Goal: Transaction & Acquisition: Purchase product/service

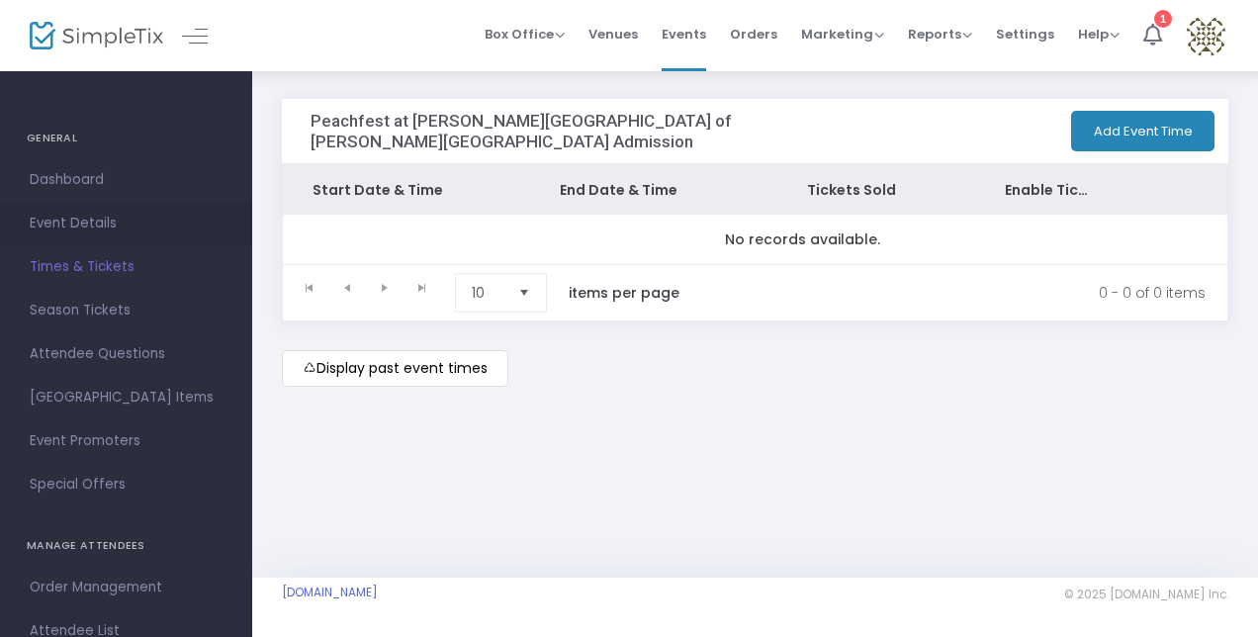
click at [71, 220] on span "Event Details" at bounding box center [126, 224] width 193 height 26
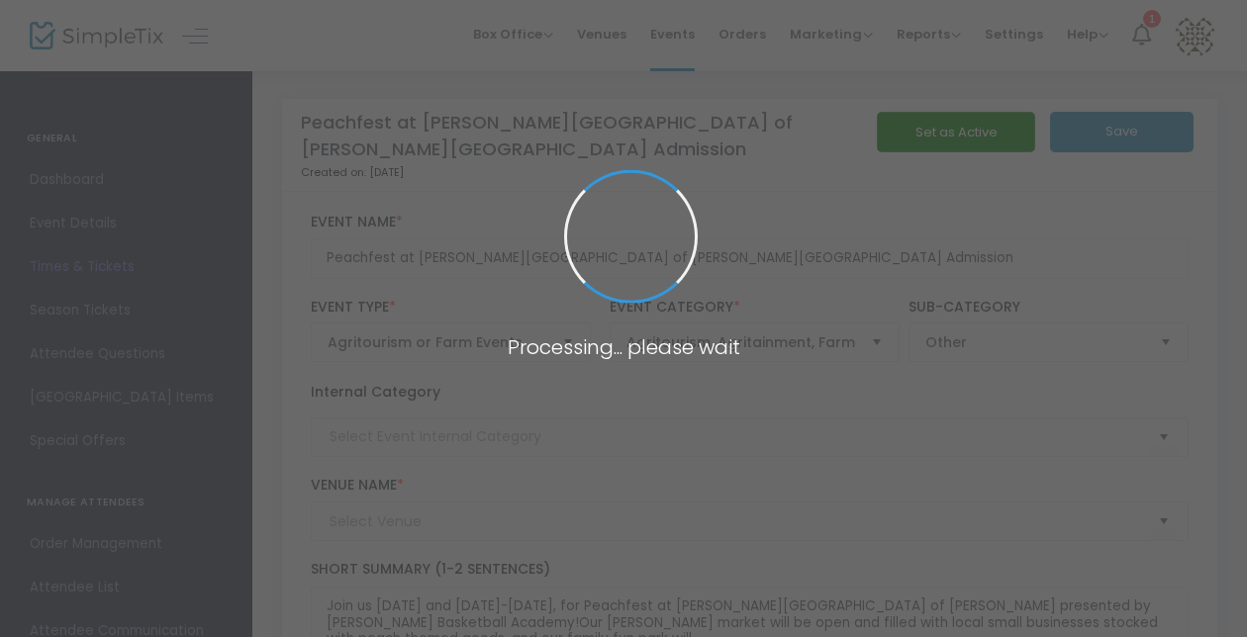
type input "[PERSON_NAME] Farms of [PERSON_NAME]"
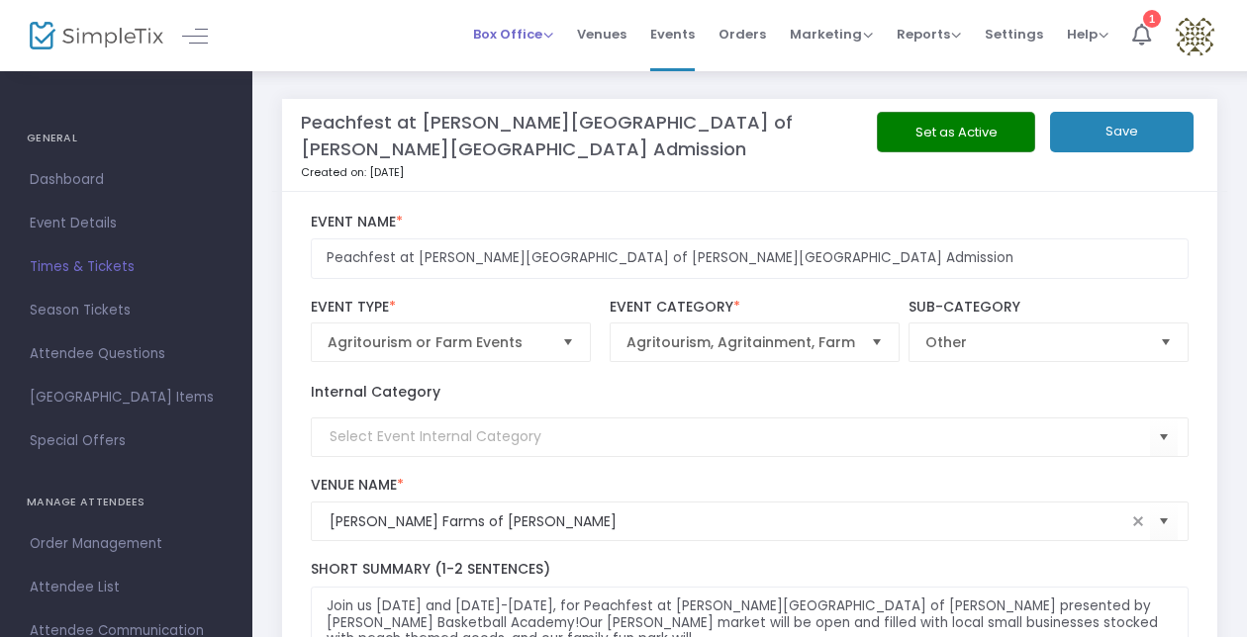
click at [519, 28] on span "Box Office" at bounding box center [513, 34] width 80 height 19
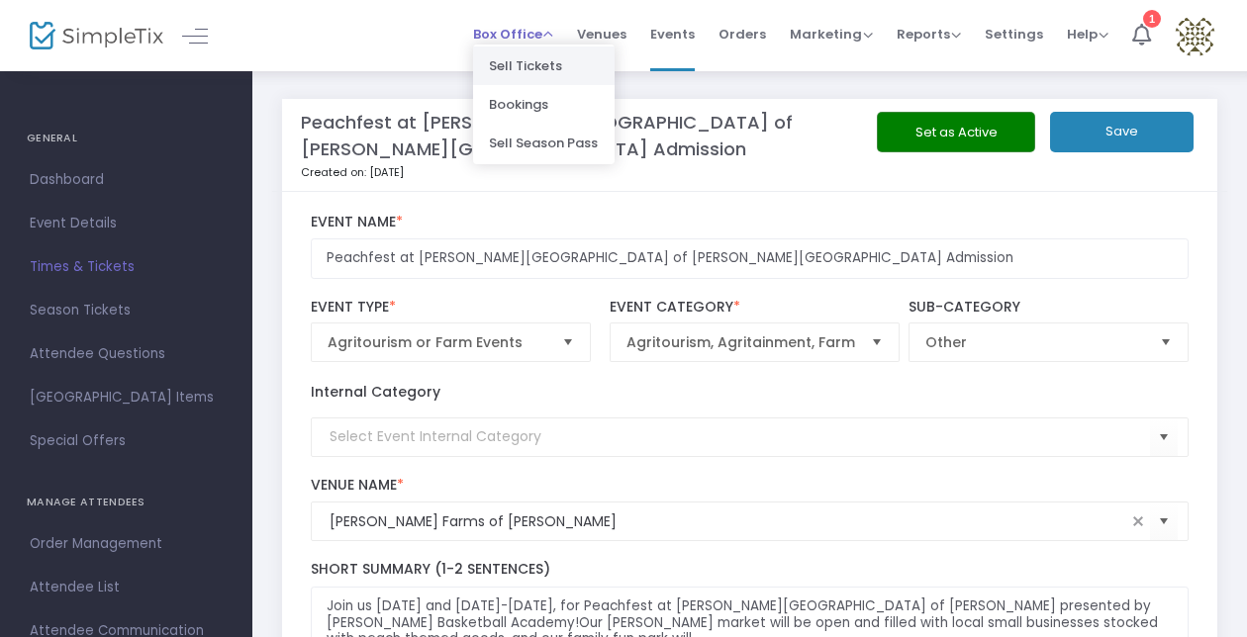
click at [546, 65] on li "Sell Tickets" at bounding box center [543, 65] width 141 height 39
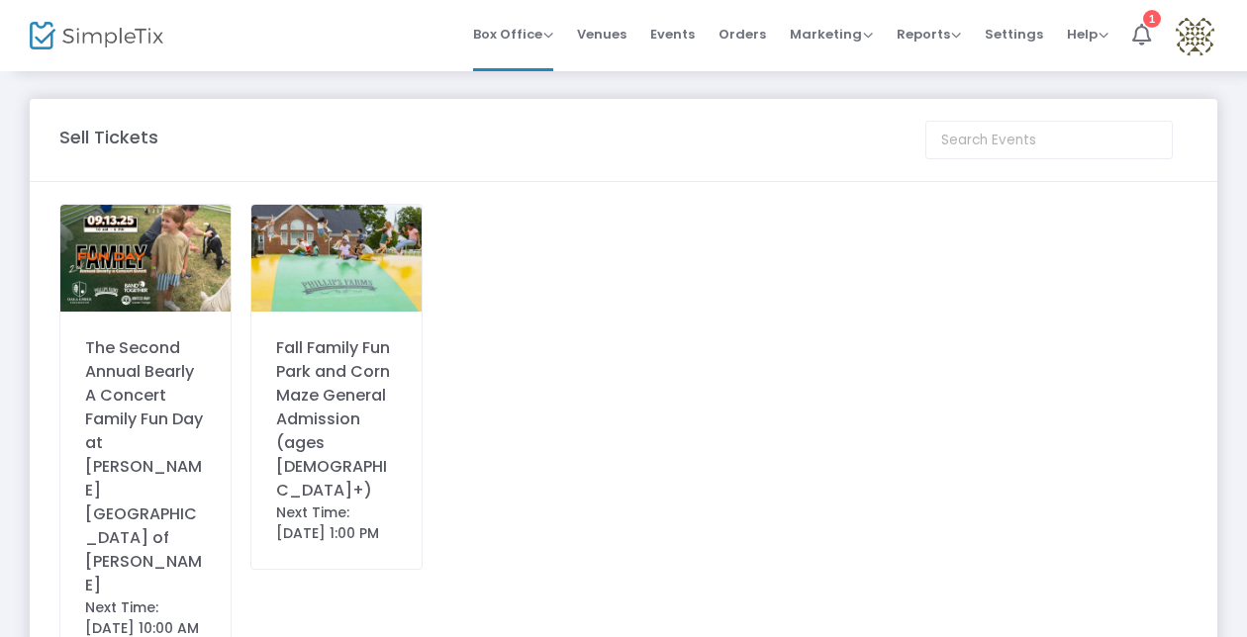
click at [176, 251] on img at bounding box center [145, 258] width 170 height 107
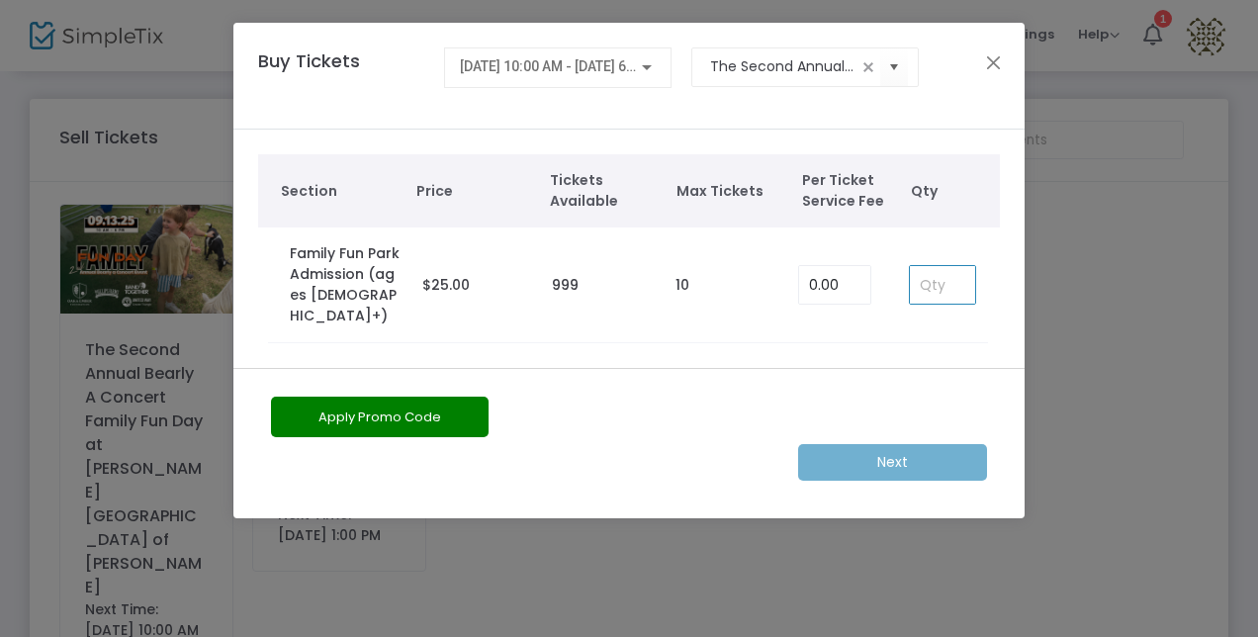
click at [942, 270] on input at bounding box center [942, 285] width 65 height 38
type input "1"
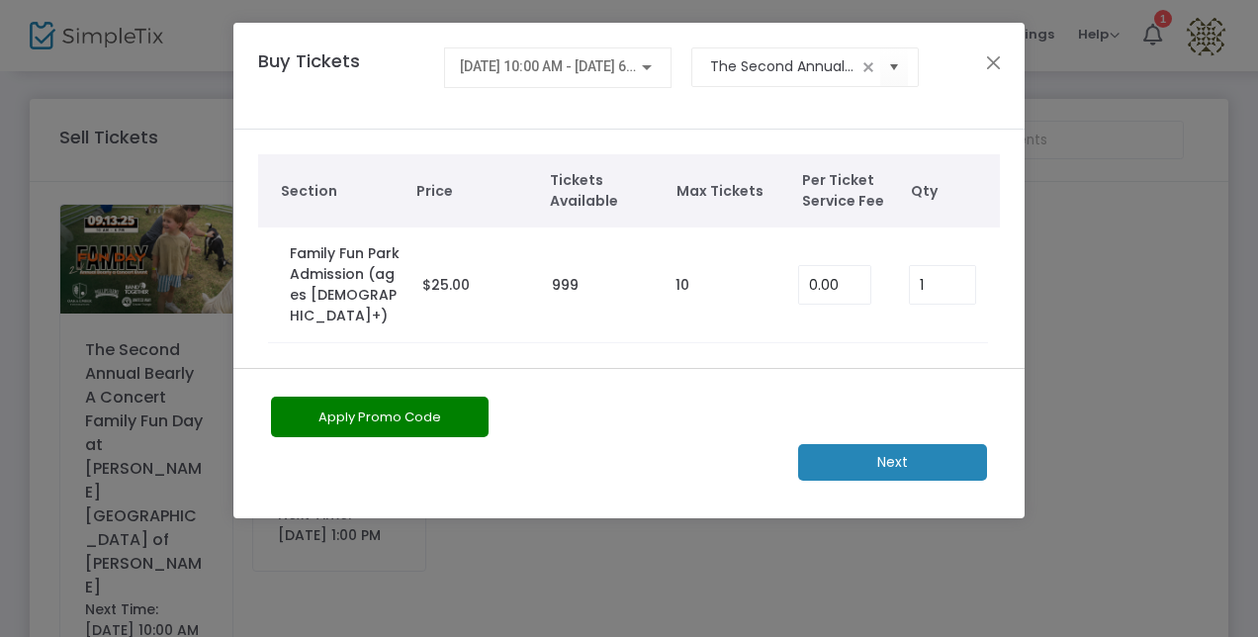
click at [946, 444] on m-button "Next" at bounding box center [892, 462] width 189 height 37
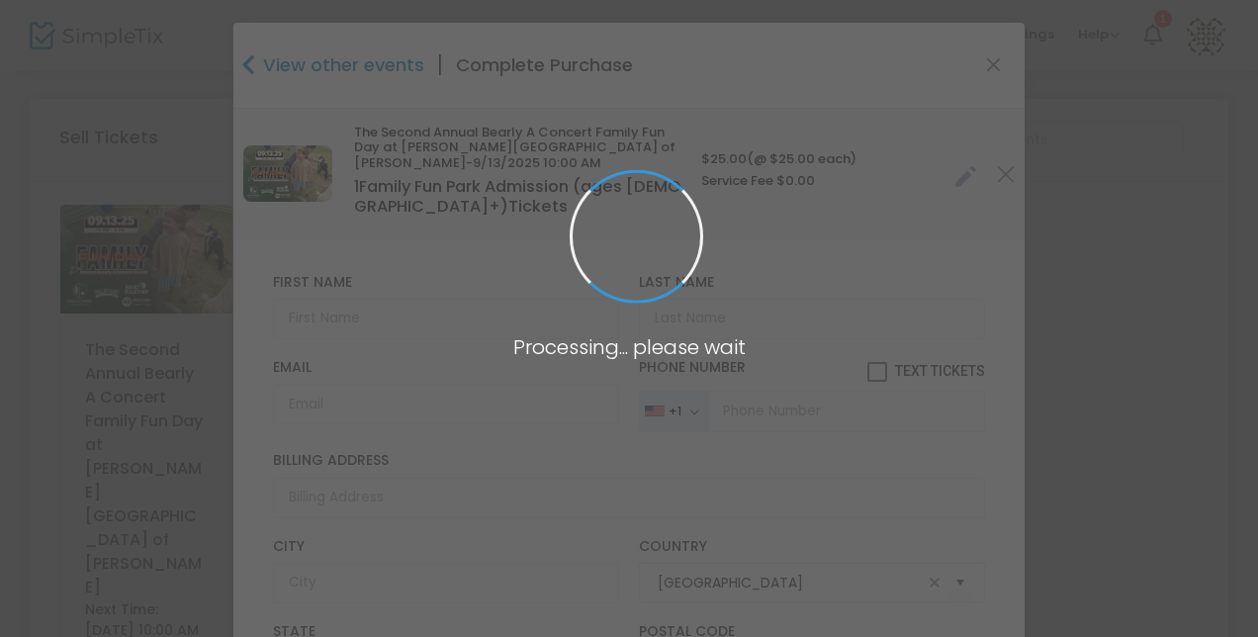
type input "[US_STATE]"
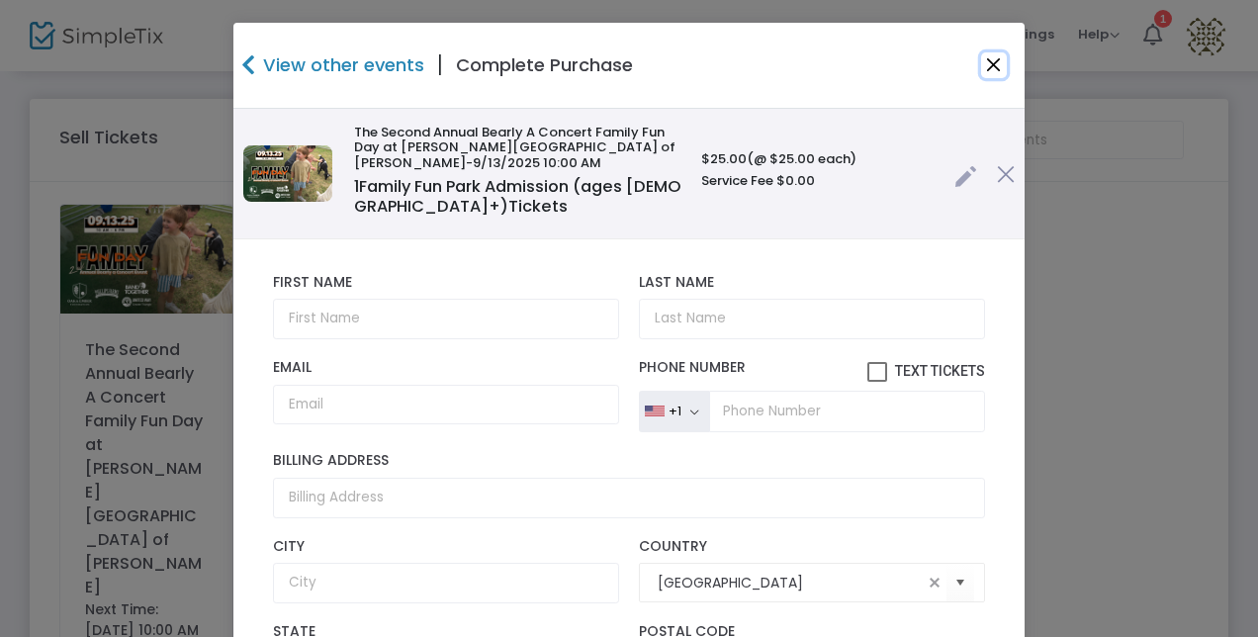
click at [982, 62] on button "Close" at bounding box center [994, 65] width 26 height 26
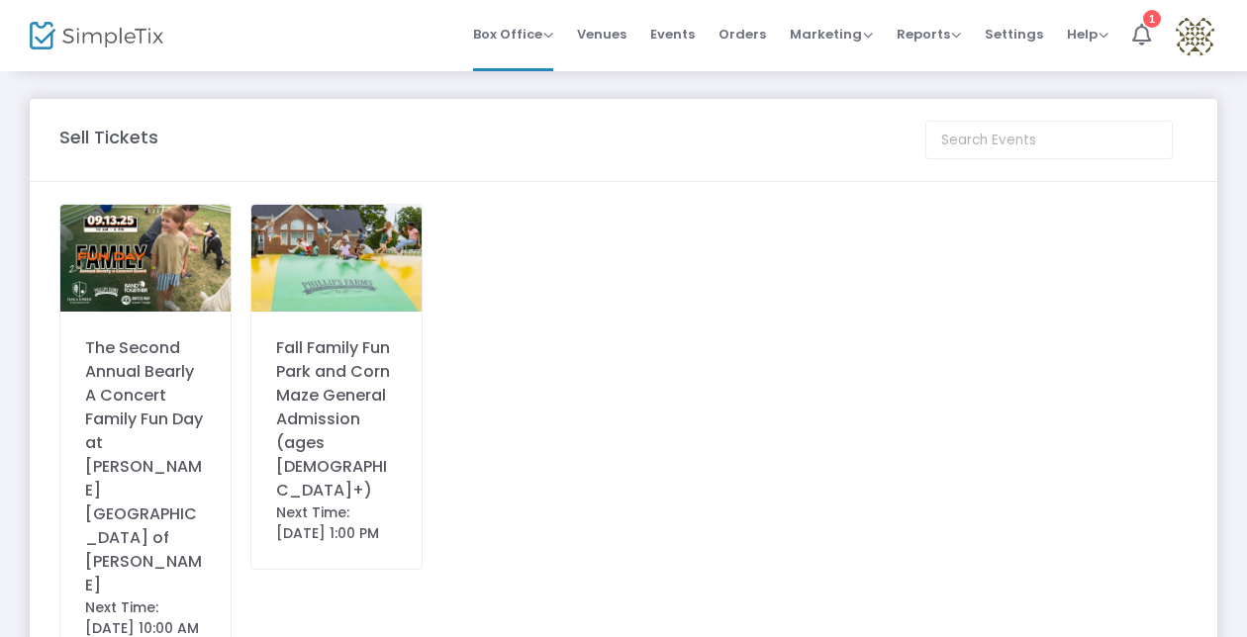
click at [332, 380] on div "Fall Family Fun Park and Corn Maze General Admission (ages [DEMOGRAPHIC_DATA]+)" at bounding box center [336, 419] width 121 height 166
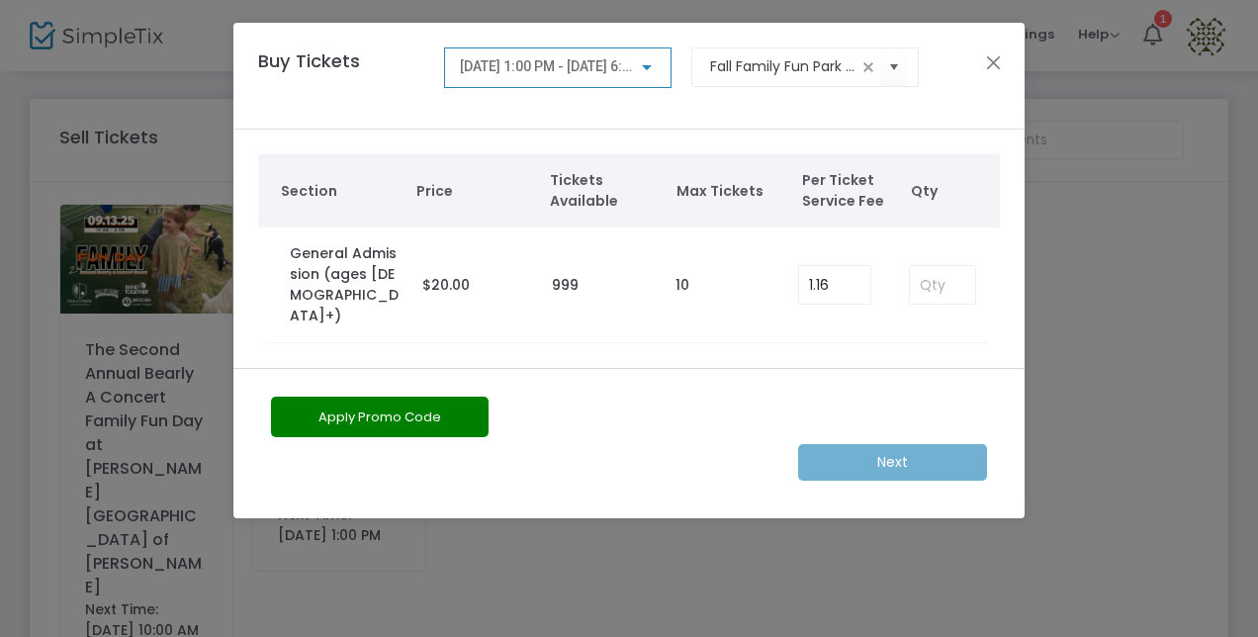
click at [649, 59] on div at bounding box center [647, 67] width 18 height 16
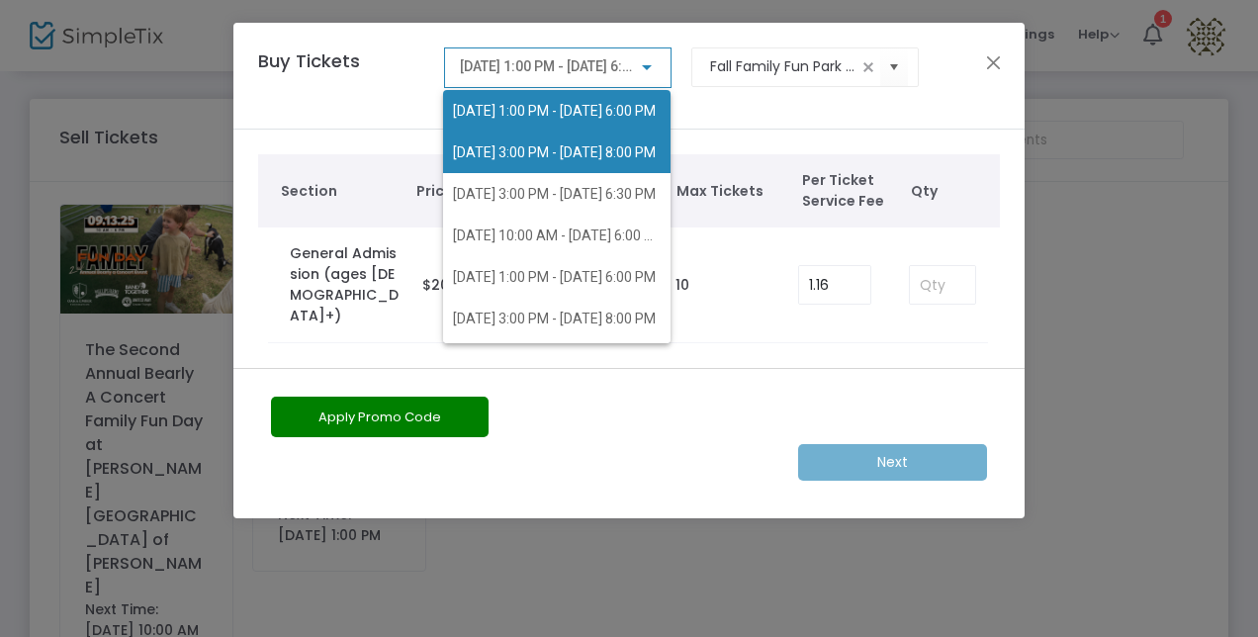
click at [543, 147] on span "[DATE] 3:00 PM - [DATE] 8:00 PM" at bounding box center [554, 152] width 203 height 16
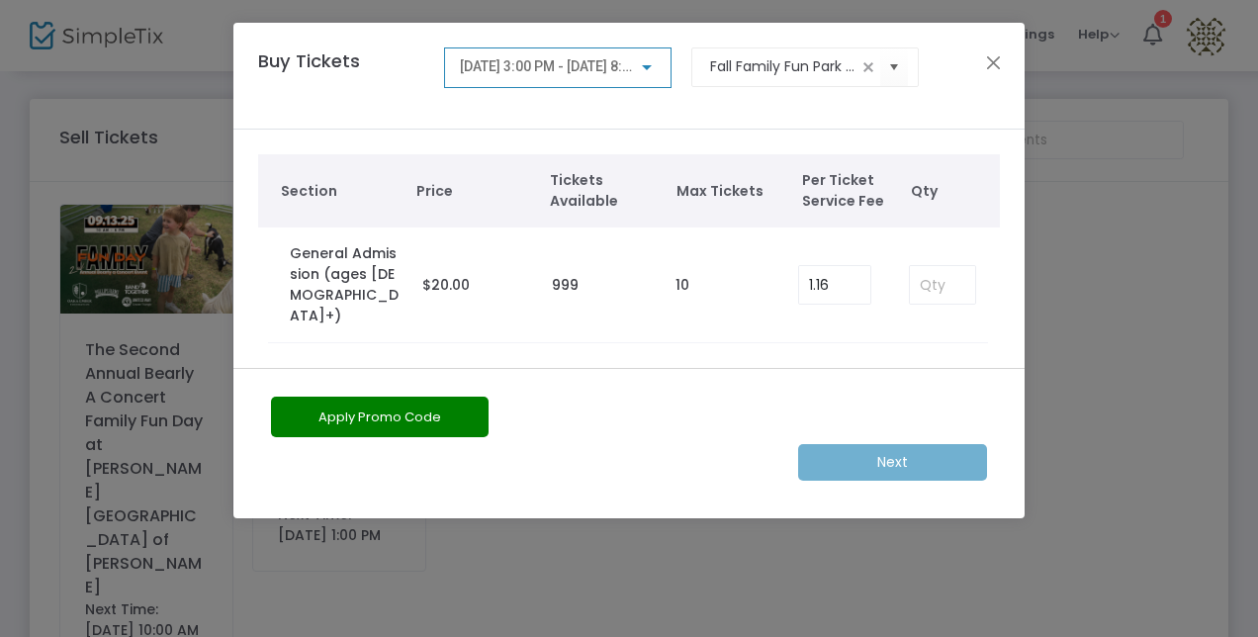
click at [651, 65] on div at bounding box center [647, 67] width 10 height 5
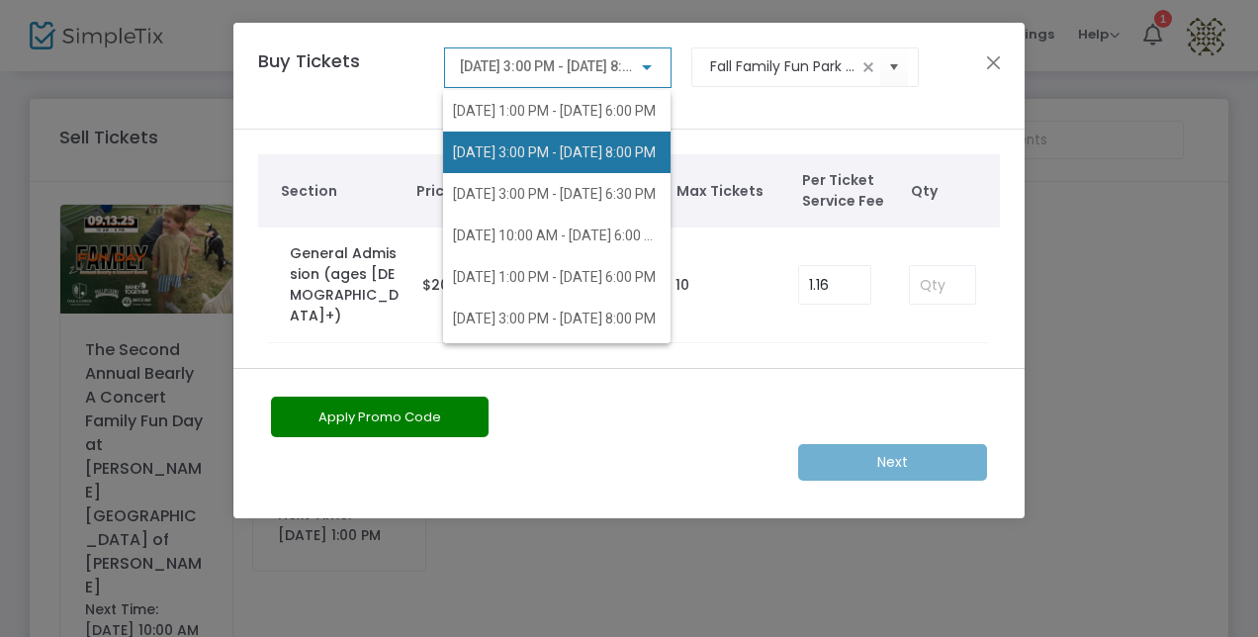
click at [643, 154] on span "[DATE] 3:00 PM - [DATE] 8:00 PM" at bounding box center [554, 152] width 203 height 16
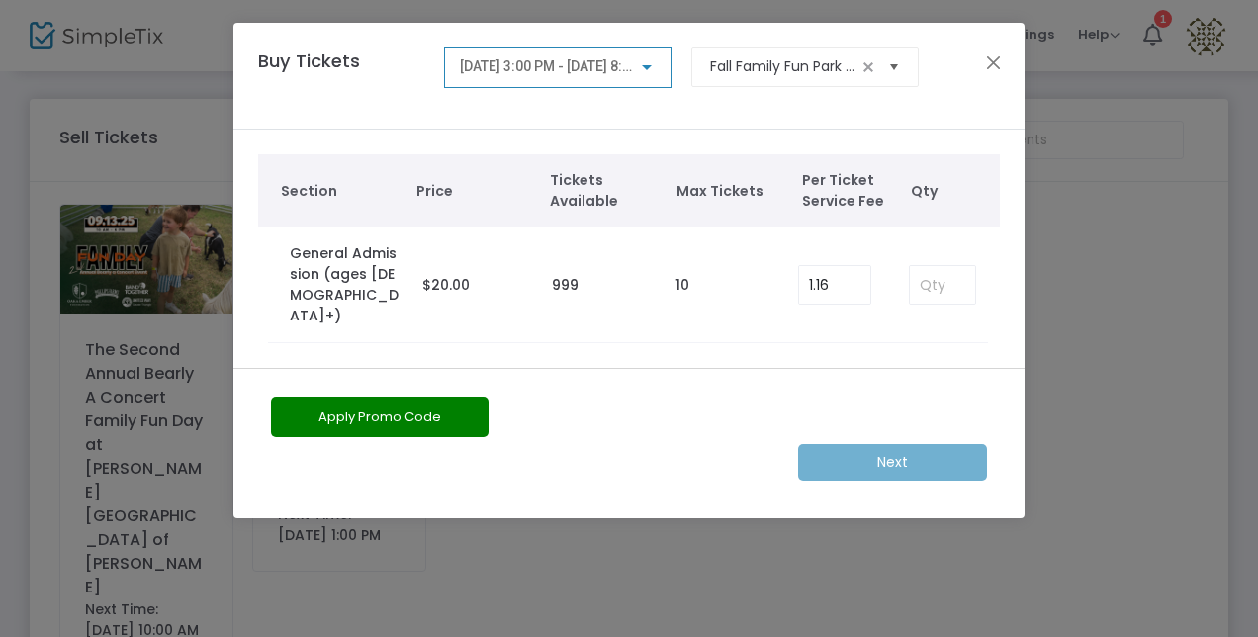
click at [893, 71] on span "Select" at bounding box center [895, 66] width 33 height 33
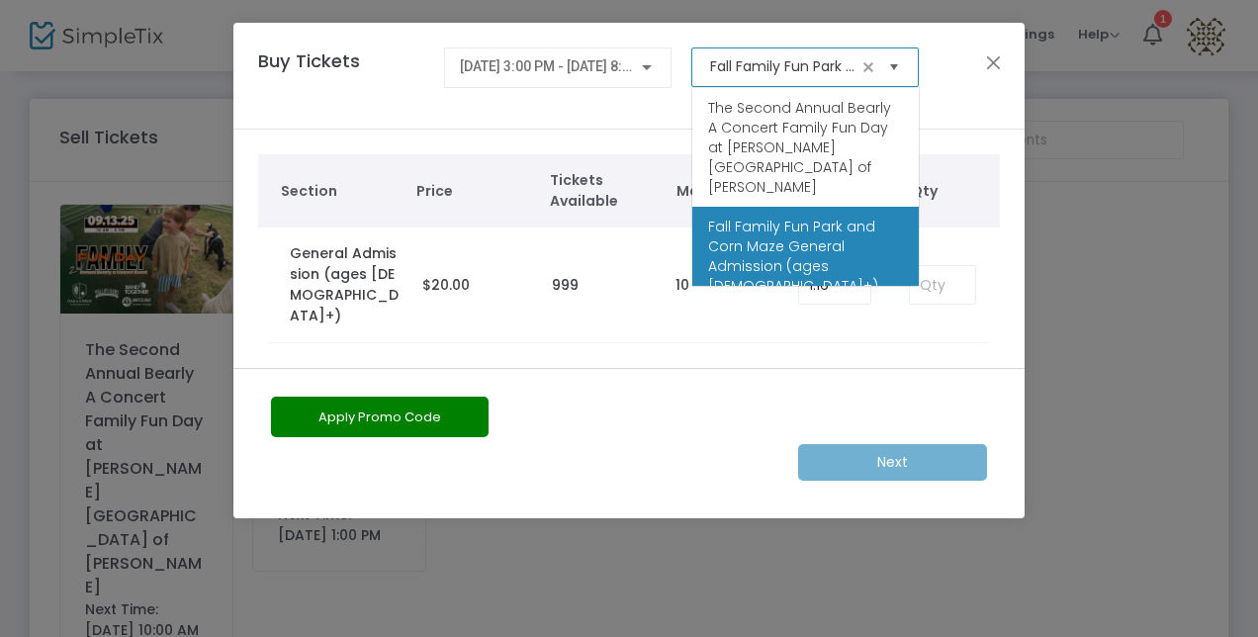
scroll to position [0, 301]
